Goal: Use online tool/utility

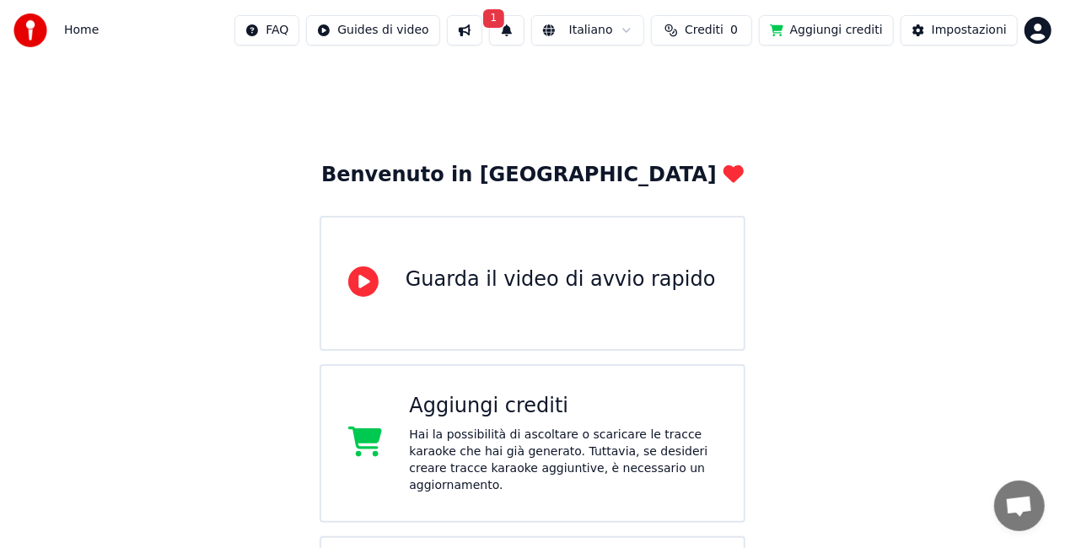
click at [492, 21] on span "1" at bounding box center [494, 18] width 22 height 19
click at [612, 88] on button "Aggiorna" at bounding box center [623, 83] width 82 height 30
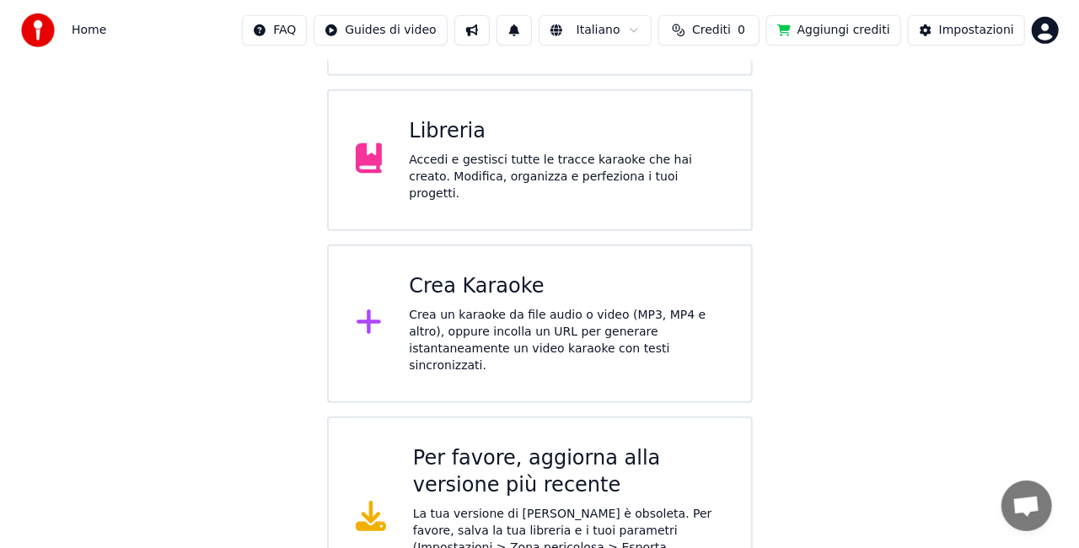
scroll to position [460, 0]
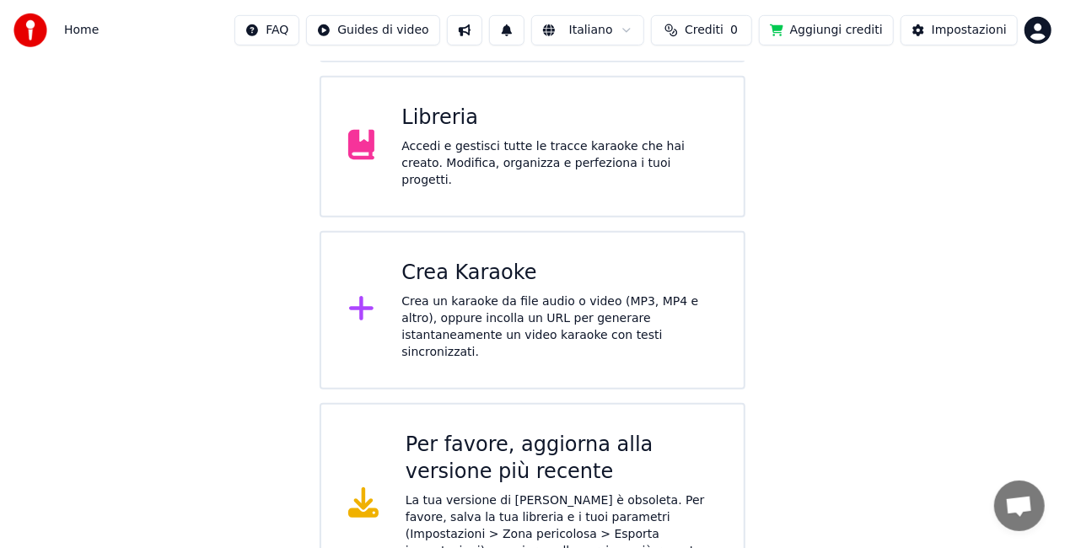
click at [525, 298] on div "Crea un karaoke da file audio o video (MP3, MP4 e altro), oppure incolla un URL…" at bounding box center [558, 326] width 315 height 67
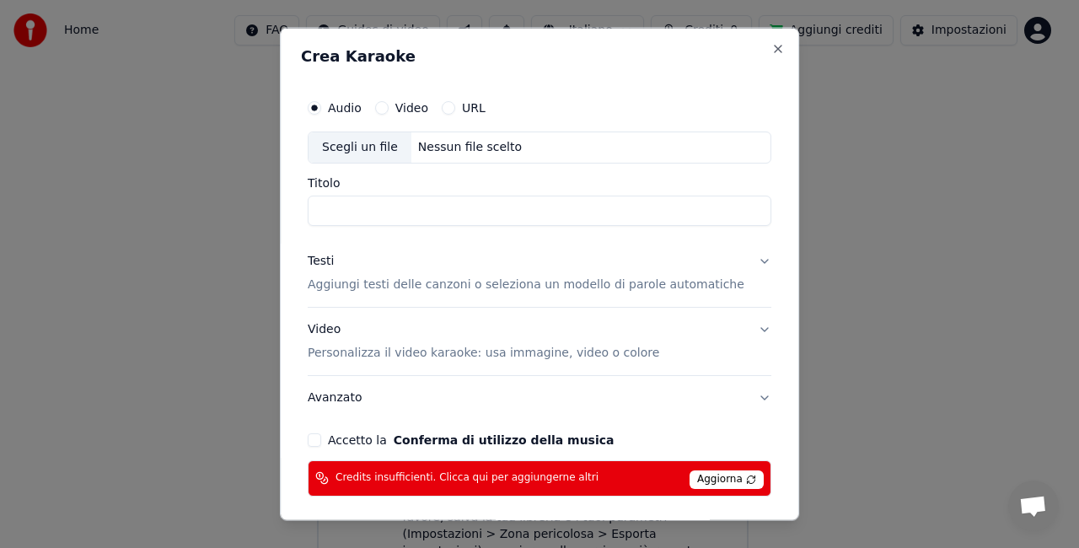
click at [386, 149] on div "Scegli un file" at bounding box center [360, 147] width 103 height 30
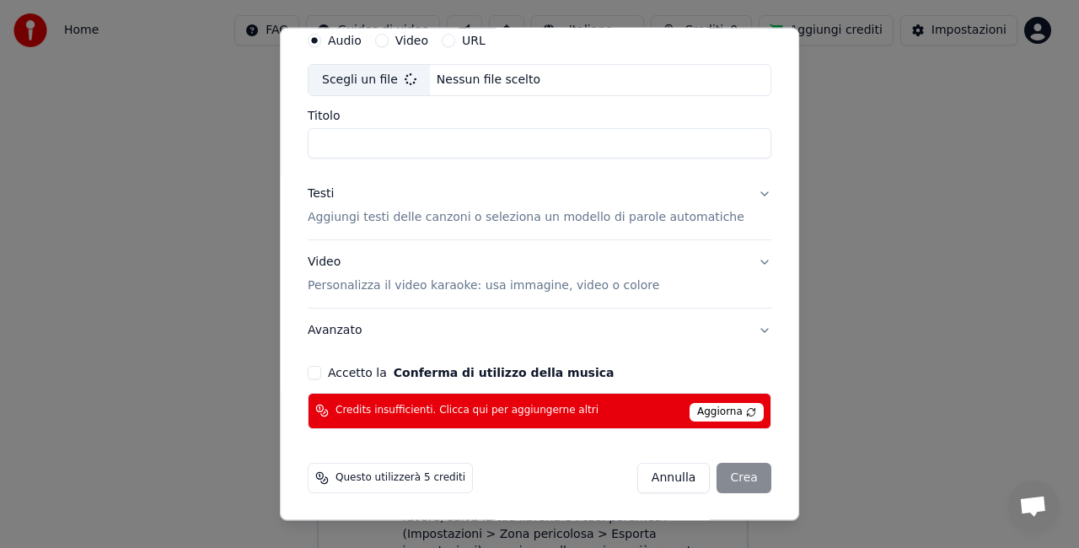
type input "**********"
click at [737, 261] on button "Video Personalizza il video karaoke: usa immagine, video o colore" at bounding box center [540, 273] width 464 height 67
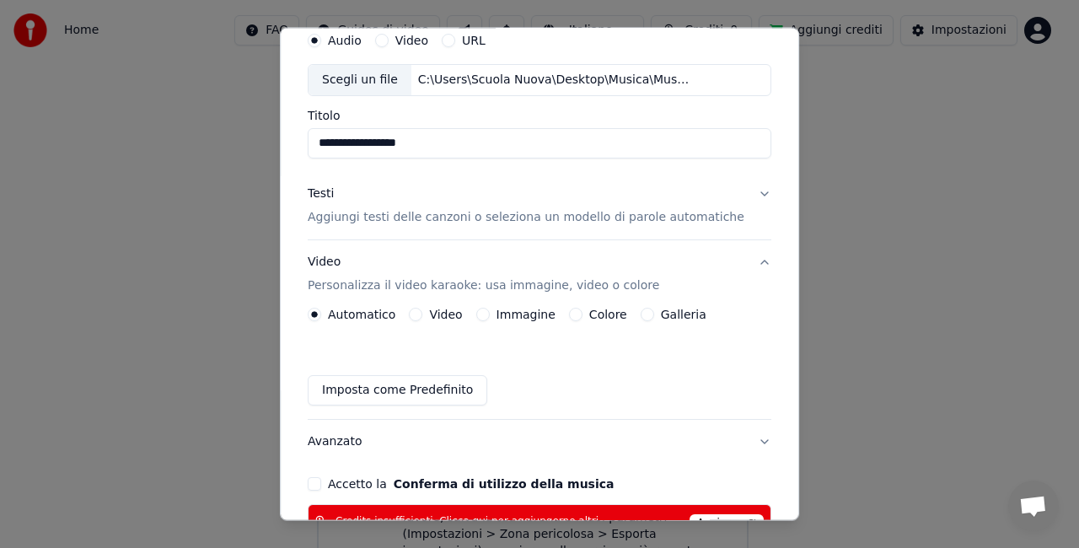
click at [528, 315] on label "Immagine" at bounding box center [526, 315] width 59 height 12
click at [490, 315] on button "Immagine" at bounding box center [482, 314] width 13 height 13
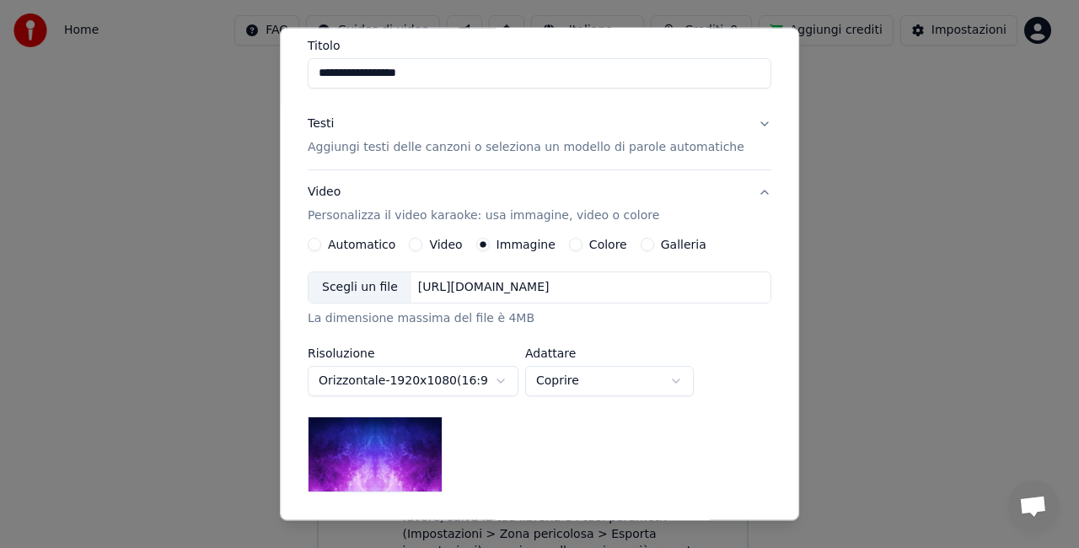
scroll to position [235, 0]
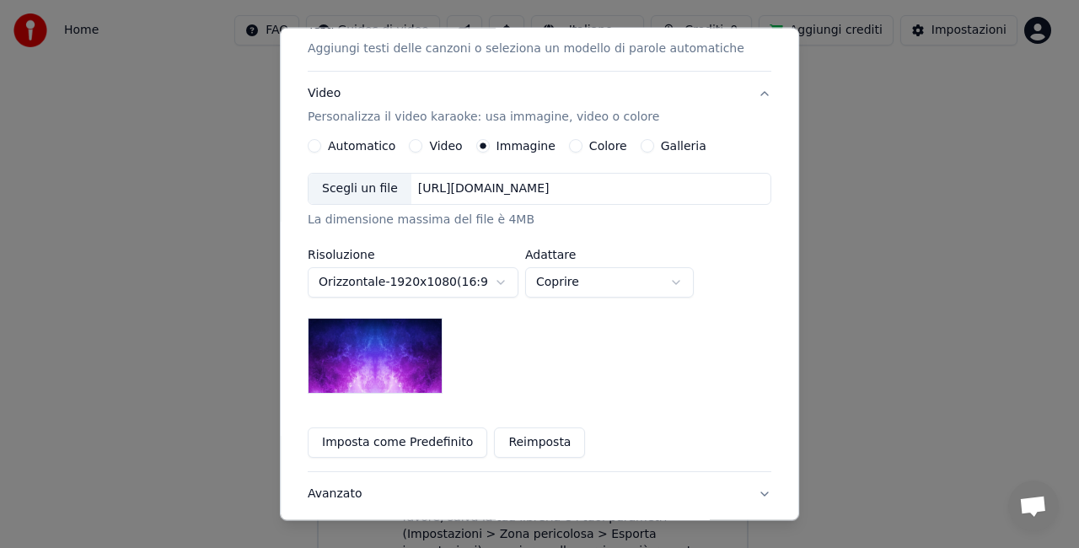
click at [376, 194] on div "Scegli un file" at bounding box center [360, 189] width 103 height 30
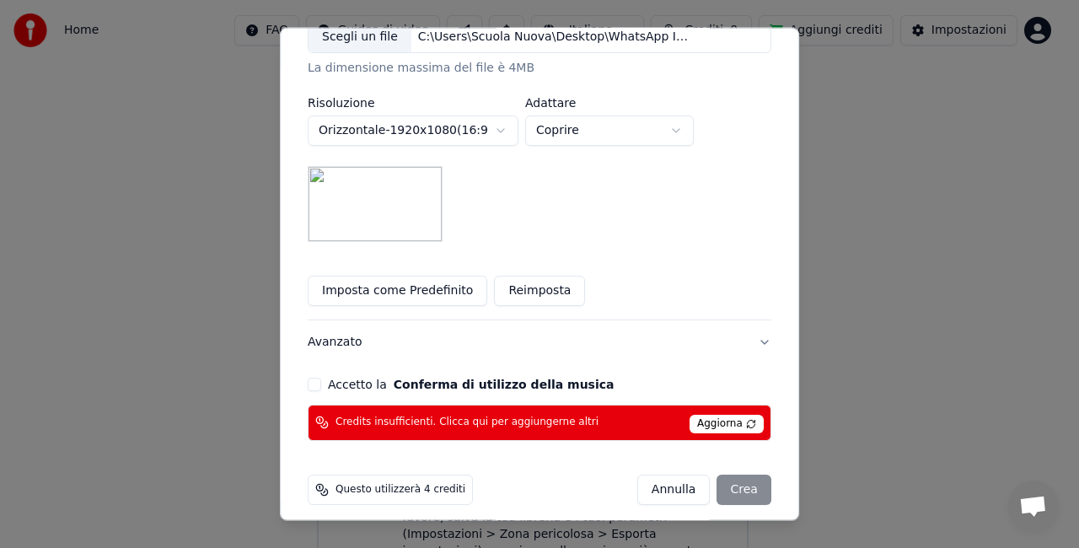
scroll to position [399, 0]
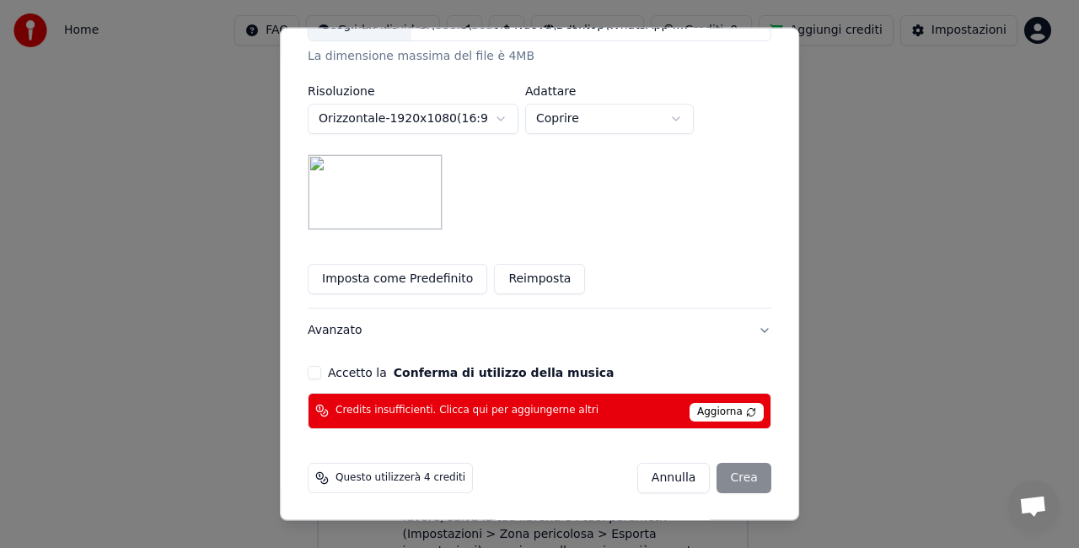
click at [321, 374] on button "Accetto la Conferma di utilizzo della musica" at bounding box center [314, 372] width 13 height 13
click at [720, 477] on div "Annulla Crea" at bounding box center [705, 478] width 134 height 30
click at [455, 478] on span "Questo utilizzerà 4 crediti" at bounding box center [401, 477] width 130 height 13
click at [717, 479] on div "Annulla Crea" at bounding box center [705, 478] width 134 height 30
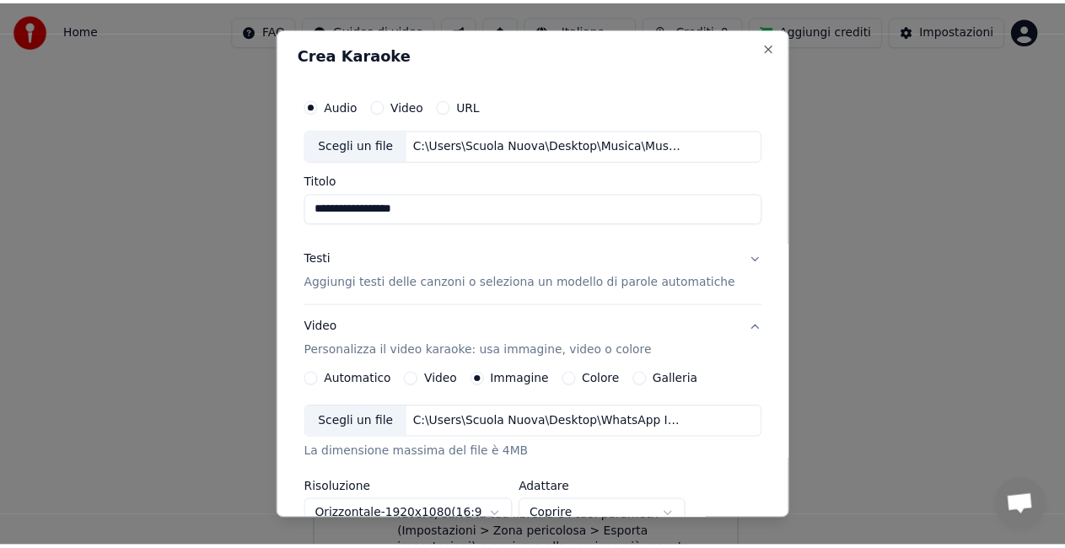
scroll to position [0, 0]
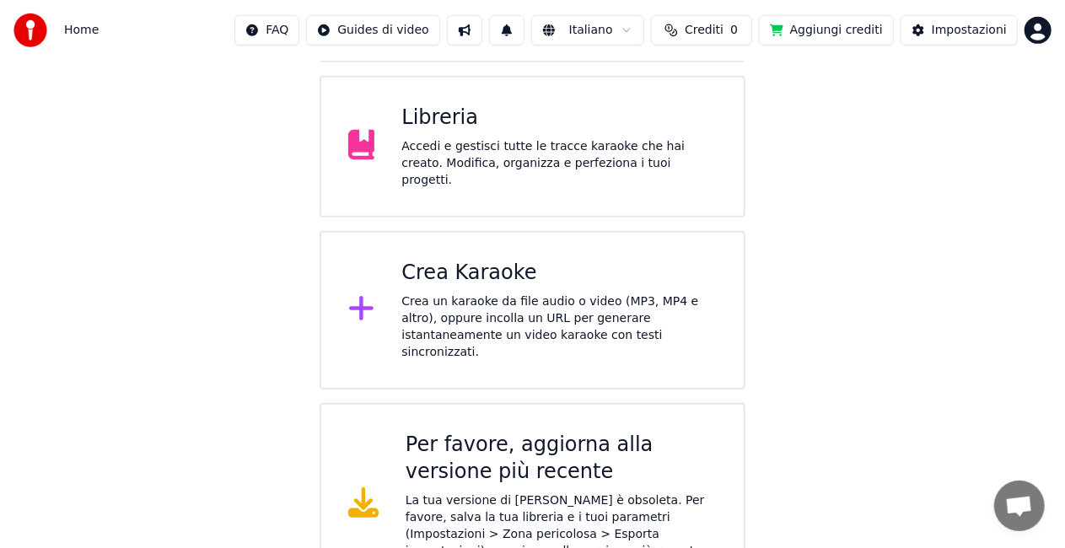
click at [826, 27] on button "Aggiungi crediti" at bounding box center [826, 30] width 135 height 30
